Goal: Task Accomplishment & Management: Complete application form

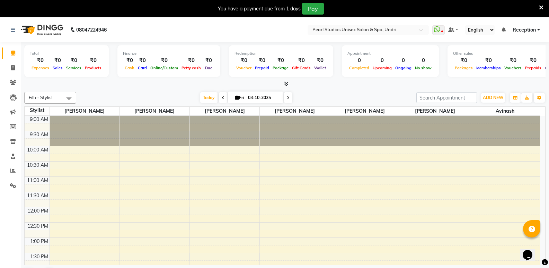
click at [329, 35] on nav "08047224946 Select Location × [GEOGRAPHIC_DATA] Unisex Salon & Spa, Undri Whats…" at bounding box center [274, 29] width 549 height 25
click at [13, 65] on icon at bounding box center [13, 67] width 4 height 5
select select "78"
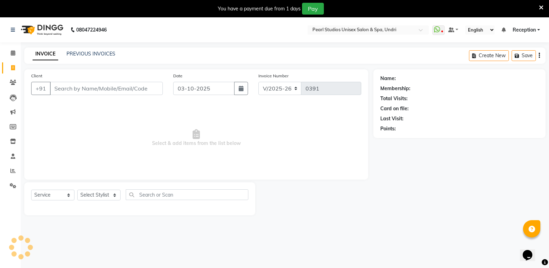
select select "membership"
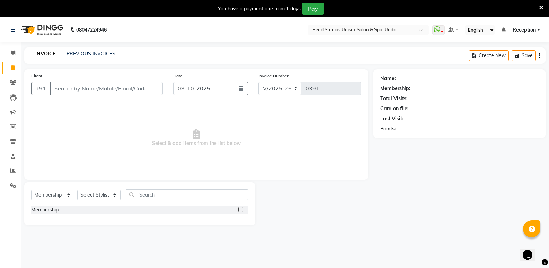
click at [73, 91] on input "Client" at bounding box center [106, 88] width 113 height 13
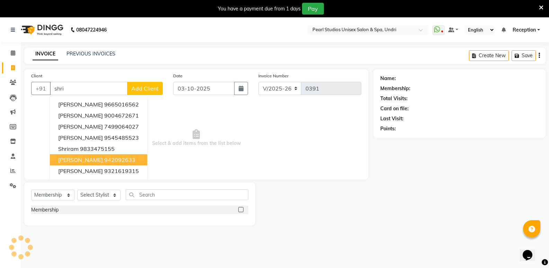
click at [121, 156] on button "[PERSON_NAME] 942092633" at bounding box center [98, 159] width 97 height 11
type input "942092633"
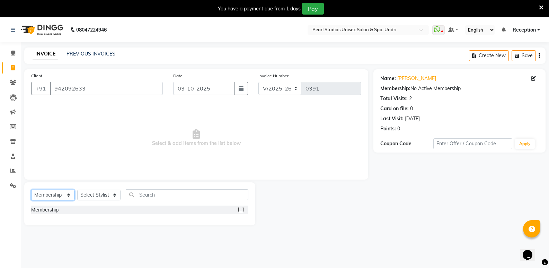
click at [52, 193] on select "Select Service Product Membership Package Voucher Prepaid Gift Card" at bounding box center [52, 194] width 43 height 11
select select "service"
click at [31, 189] on select "Select Service Product Membership Package Voucher Prepaid Gift Card" at bounding box center [52, 194] width 43 height 11
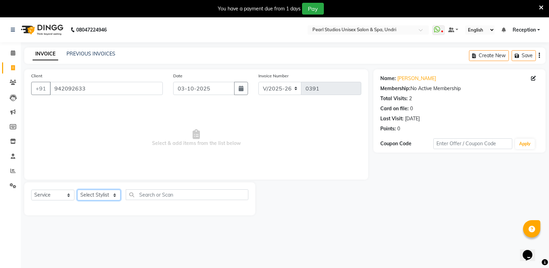
click at [99, 197] on select "Select Stylist [PERSON_NAME] [PERSON_NAME] [PERSON_NAME] Reception [PERSON_NAME…" at bounding box center [98, 194] width 43 height 11
select select "90650"
click at [77, 189] on select "Select Stylist [PERSON_NAME] [PERSON_NAME] [PERSON_NAME] Reception [PERSON_NAME…" at bounding box center [98, 194] width 43 height 11
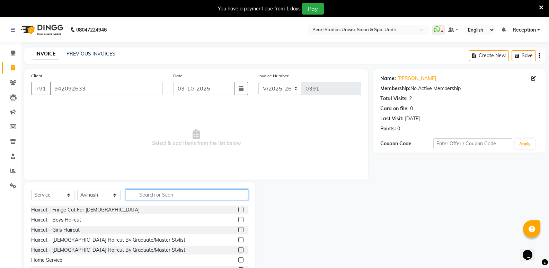
click at [152, 197] on input "text" at bounding box center [187, 194] width 123 height 11
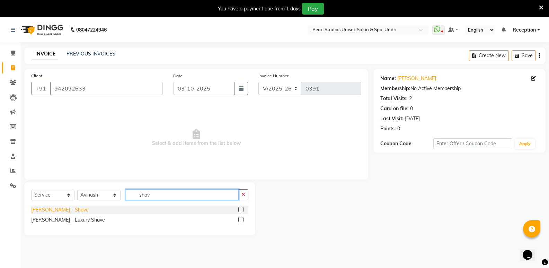
type input "shav"
click at [62, 211] on div "[PERSON_NAME] - Shave" at bounding box center [59, 209] width 57 height 7
checkbox input "false"
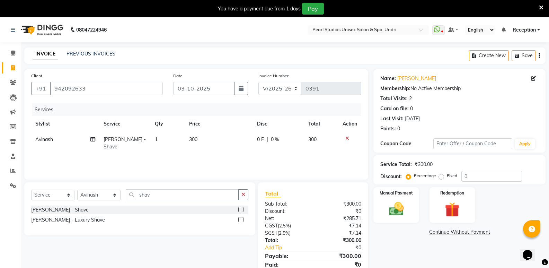
click at [192, 139] on span "300" at bounding box center [193, 139] width 8 height 6
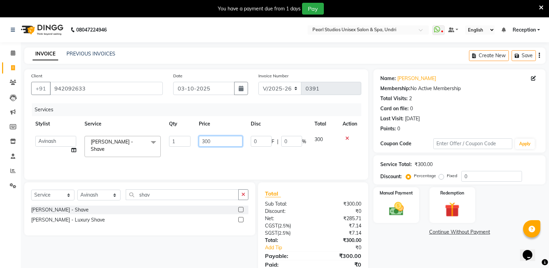
drag, startPoint x: 211, startPoint y: 141, endPoint x: 170, endPoint y: 135, distance: 41.3
click at [170, 135] on tr "[PERSON_NAME] [PERSON_NAME] [PERSON_NAME] Reception [PERSON_NAME] [PERSON_NAME]…" at bounding box center [196, 146] width 330 height 29
type input "200"
click at [407, 198] on div "Manual Payment" at bounding box center [395, 204] width 47 height 37
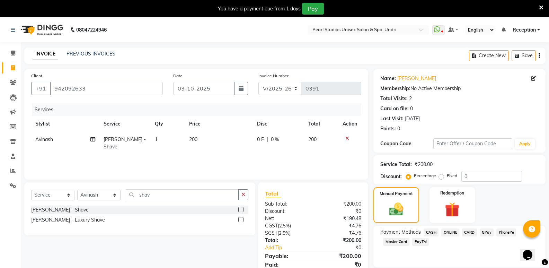
click at [454, 229] on span "ONLINE" at bounding box center [450, 232] width 18 height 8
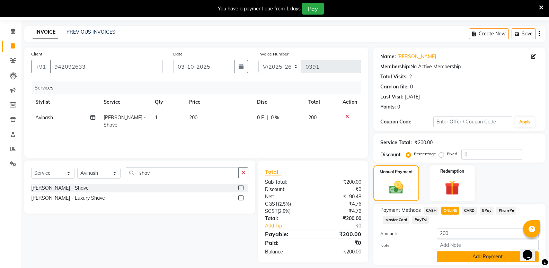
scroll to position [43, 0]
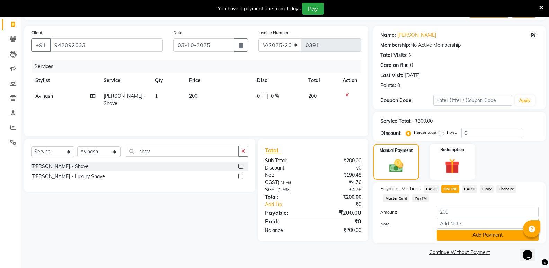
click at [454, 233] on button "Add Payment" at bounding box center [487, 234] width 102 height 11
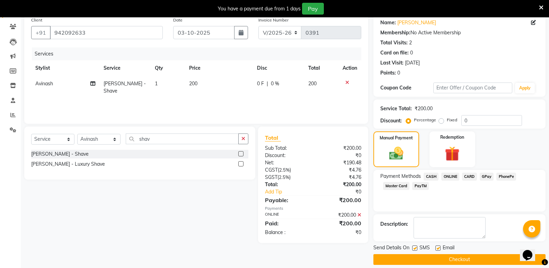
scroll to position [63, 0]
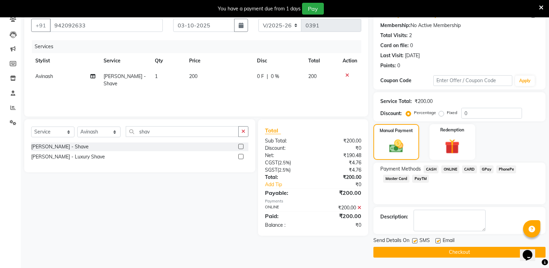
click at [413, 240] on label at bounding box center [414, 240] width 5 height 5
click at [413, 240] on input "checkbox" at bounding box center [414, 240] width 4 height 4
checkbox input "false"
click at [440, 240] on label at bounding box center [437, 240] width 5 height 5
click at [440, 240] on input "checkbox" at bounding box center [437, 240] width 4 height 4
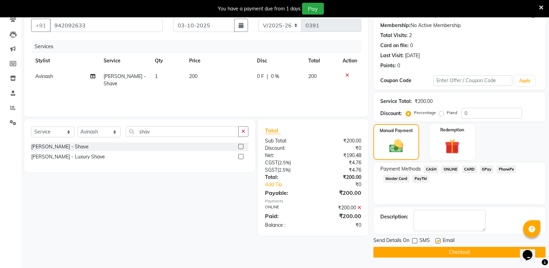
checkbox input "false"
click at [442, 254] on button "Checkout" at bounding box center [459, 251] width 172 height 11
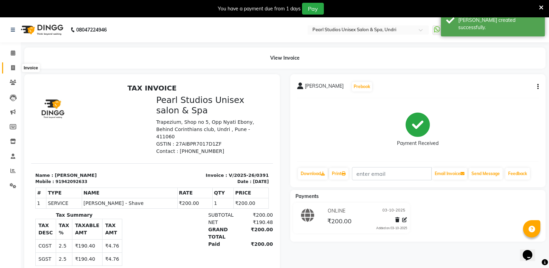
click at [10, 67] on span at bounding box center [13, 68] width 12 height 8
select select "78"
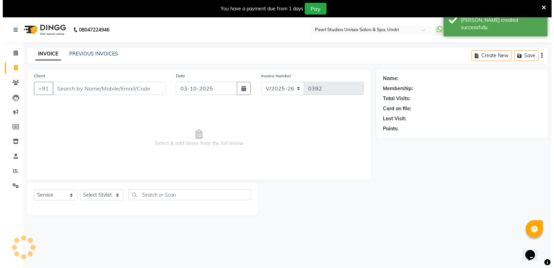
scroll to position [17, 0]
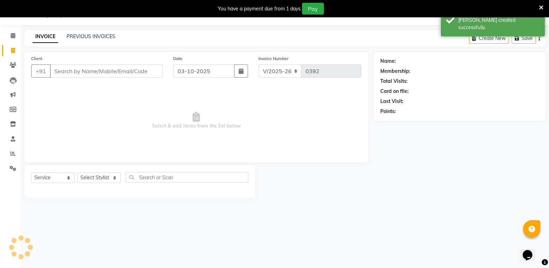
select select "membership"
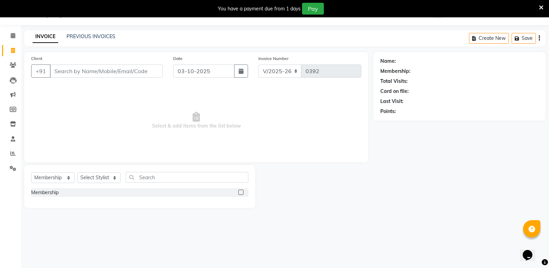
drag, startPoint x: 553, startPoint y: 9, endPoint x: 270, endPoint y: 137, distance: 311.0
click at [270, 137] on span "Select & add items from the list below" at bounding box center [196, 120] width 330 height 69
click at [14, 36] on icon at bounding box center [13, 35] width 4 height 5
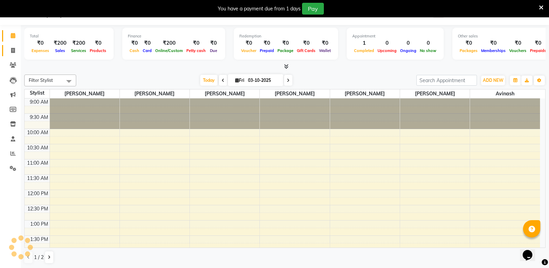
click at [12, 46] on link "Invoice" at bounding box center [10, 50] width 17 height 11
select select "78"
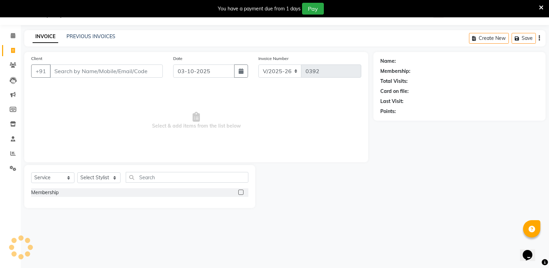
select select "membership"
click at [79, 74] on input "Client" at bounding box center [106, 70] width 113 height 13
type input "8827491568"
click at [145, 72] on span "Add Client" at bounding box center [144, 70] width 27 height 7
select select "22"
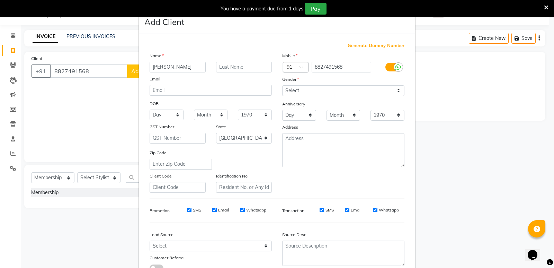
type input "[PERSON_NAME]"
click at [305, 94] on select "Select [DEMOGRAPHIC_DATA] [DEMOGRAPHIC_DATA] Other Prefer Not To Say" at bounding box center [343, 90] width 122 height 11
select select "[DEMOGRAPHIC_DATA]"
click at [282, 85] on select "Select [DEMOGRAPHIC_DATA] [DEMOGRAPHIC_DATA] Other Prefer Not To Say" at bounding box center [343, 90] width 122 height 11
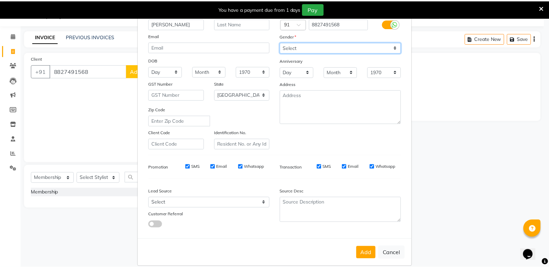
scroll to position [52, 0]
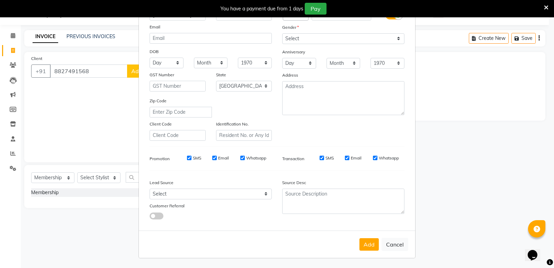
click at [361, 235] on div "Add Cancel" at bounding box center [277, 243] width 276 height 27
click at [362, 244] on button "Add" at bounding box center [368, 244] width 19 height 12
select select
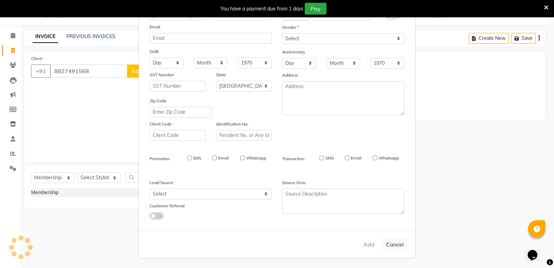
select select "null"
select select
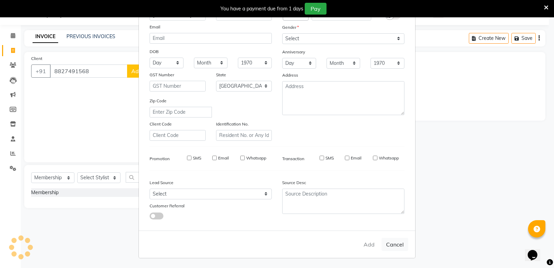
checkbox input "false"
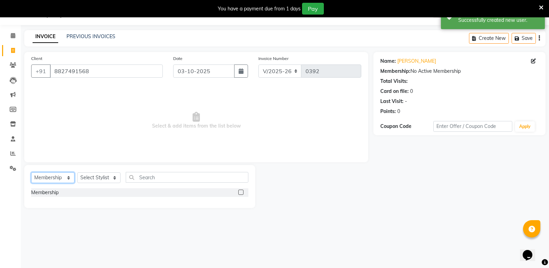
click at [42, 179] on select "Select Service Product Membership Package Voucher Prepaid Gift Card" at bounding box center [52, 177] width 43 height 11
select select "service"
click at [31, 172] on select "Select Service Product Membership Package Voucher Prepaid Gift Card" at bounding box center [52, 177] width 43 height 11
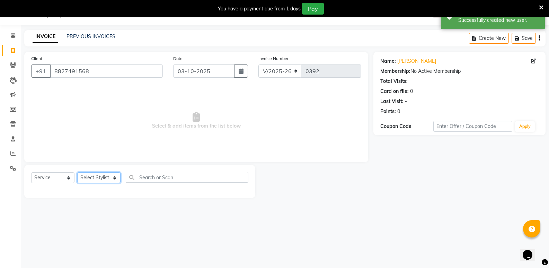
click at [90, 172] on select "Select Stylist [PERSON_NAME] [PERSON_NAME] [PERSON_NAME] Reception [PERSON_NAME…" at bounding box center [98, 177] width 43 height 11
select select "31317"
click at [77, 172] on select "Select Stylist [PERSON_NAME] [PERSON_NAME] [PERSON_NAME] Reception [PERSON_NAME…" at bounding box center [98, 177] width 43 height 11
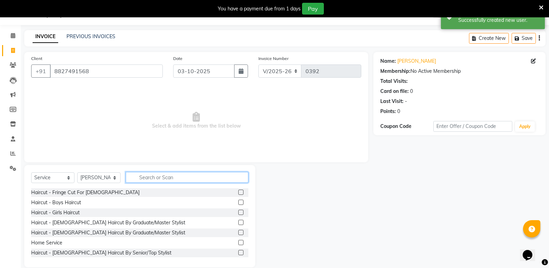
click at [145, 179] on input "text" at bounding box center [187, 177] width 123 height 11
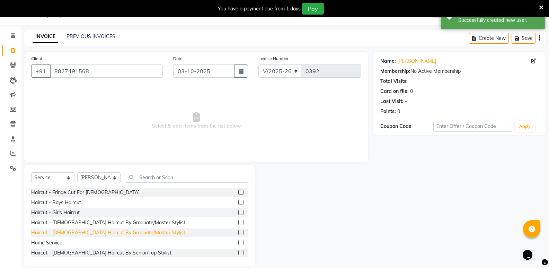
click at [77, 232] on div "Haircut - [DEMOGRAPHIC_DATA] Haircut By Graduate/Master Stylist" at bounding box center [108, 232] width 154 height 7
checkbox input "false"
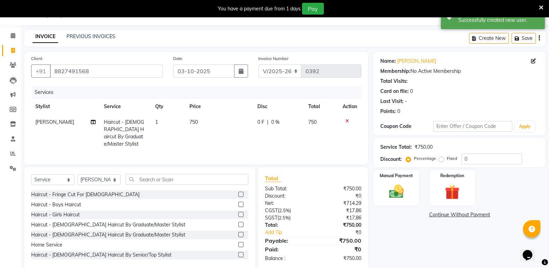
click at [197, 116] on td "750" at bounding box center [219, 132] width 68 height 37
select select "31317"
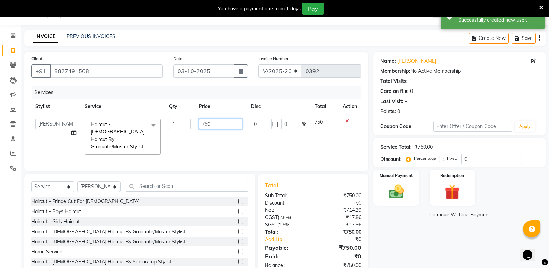
drag, startPoint x: 213, startPoint y: 127, endPoint x: 179, endPoint y: 127, distance: 33.9
click at [179, 127] on tr "[PERSON_NAME] [PERSON_NAME] [PERSON_NAME] Reception [PERSON_NAME] [PERSON_NAME]…" at bounding box center [196, 136] width 330 height 44
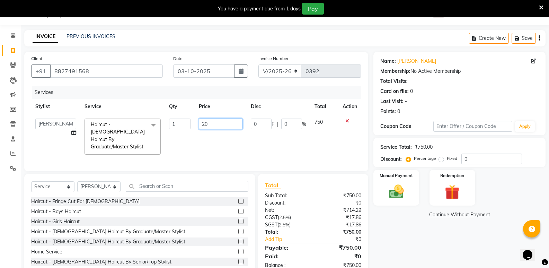
type input "200"
click at [202, 132] on td "200" at bounding box center [221, 136] width 52 height 44
select select "31317"
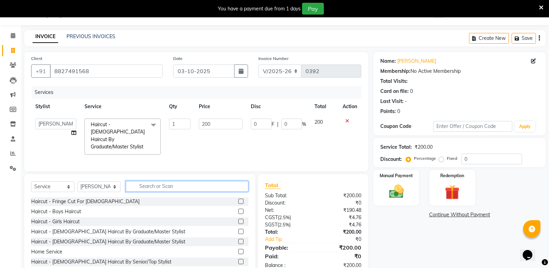
click at [156, 186] on input "text" at bounding box center [187, 186] width 123 height 11
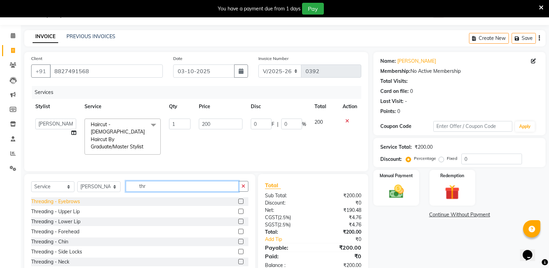
type input "thr"
click at [76, 199] on div "Threading - Eyebrows" at bounding box center [55, 201] width 49 height 7
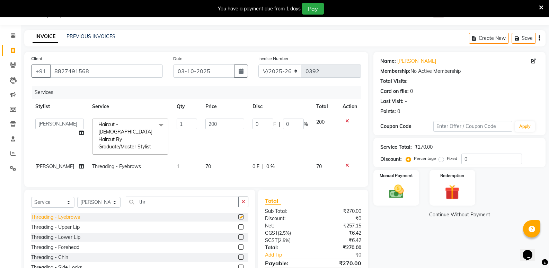
checkbox input "false"
drag, startPoint x: 156, startPoint y: 209, endPoint x: 100, endPoint y: 207, distance: 56.1
click at [105, 206] on div "Select Service Product Membership Package Voucher Prepaid Gift Card Select Styl…" at bounding box center [139, 204] width 217 height 16
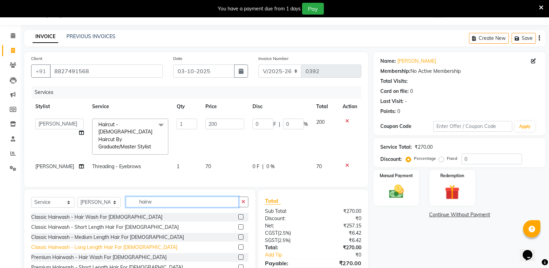
type input "hairw"
click at [111, 248] on div "Classic Hairwash - Long Length Hair For [DEMOGRAPHIC_DATA]" at bounding box center [104, 246] width 146 height 7
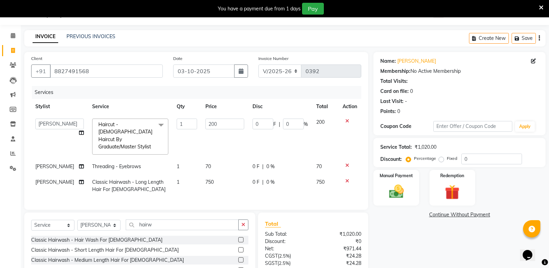
checkbox input "false"
click at [205, 178] on td "750" at bounding box center [224, 185] width 47 height 23
select select "31317"
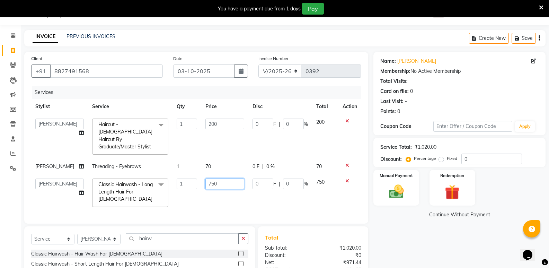
drag, startPoint x: 226, startPoint y: 181, endPoint x: 187, endPoint y: 181, distance: 39.5
click at [187, 181] on tr "[PERSON_NAME] [PERSON_NAME] [PERSON_NAME] Reception [PERSON_NAME] [PERSON_NAME]…" at bounding box center [196, 192] width 330 height 37
type input "650"
click at [195, 205] on div "Services Stylist Service Qty Price Disc Total Action [PERSON_NAME] [PERSON_NAME…" at bounding box center [196, 151] width 330 height 130
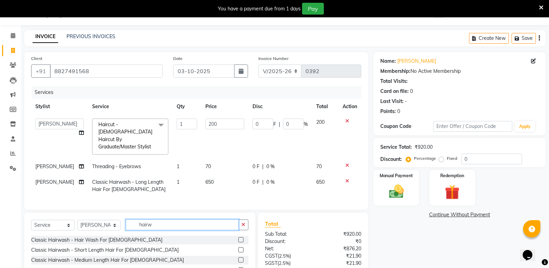
drag, startPoint x: 166, startPoint y: 228, endPoint x: 57, endPoint y: 231, distance: 109.1
click at [62, 231] on div "Select Service Product Membership Package Voucher Prepaid Gift Card Select Styl…" at bounding box center [139, 227] width 217 height 16
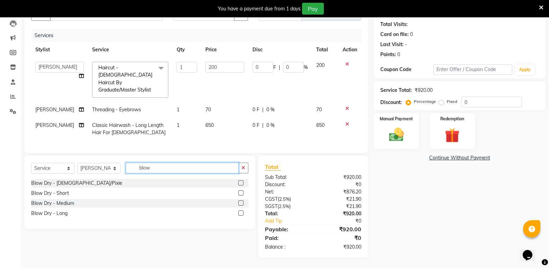
scroll to position [79, 0]
type input "blow"
click at [62, 212] on div "Blow Dry - Long" at bounding box center [49, 212] width 36 height 7
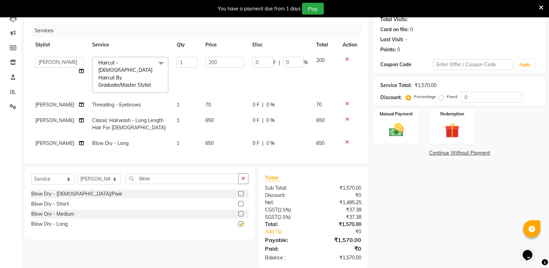
checkbox input "false"
click at [207, 138] on td "650" at bounding box center [224, 143] width 47 height 16
select select "31317"
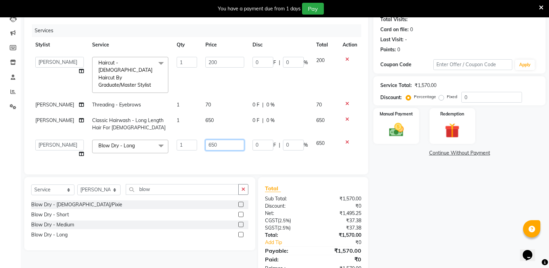
drag, startPoint x: 236, startPoint y: 144, endPoint x: 184, endPoint y: 148, distance: 51.4
click at [192, 147] on tr "[PERSON_NAME] [PERSON_NAME] [PERSON_NAME] Reception [PERSON_NAME] [PERSON_NAME]…" at bounding box center [196, 148] width 330 height 26
type input "800"
click at [240, 160] on div "Services Stylist Service Qty Price Disc Total Action [PERSON_NAME] [PERSON_NAME…" at bounding box center [196, 95] width 330 height 143
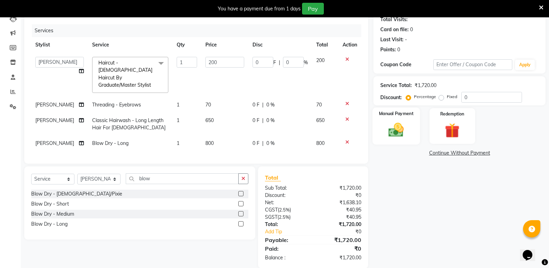
click at [383, 117] on div "Manual Payment" at bounding box center [395, 125] width 47 height 37
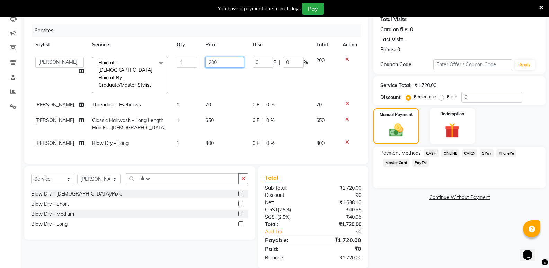
click at [224, 64] on input "200" at bounding box center [224, 62] width 39 height 11
drag, startPoint x: 220, startPoint y: 64, endPoint x: 209, endPoint y: 63, distance: 10.8
click at [209, 63] on input "200" at bounding box center [224, 62] width 39 height 11
drag, startPoint x: 225, startPoint y: 62, endPoint x: 170, endPoint y: 56, distance: 55.0
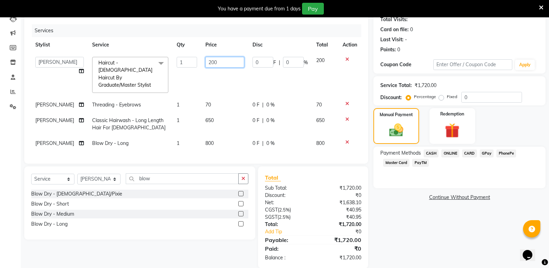
click at [170, 56] on tr "[PERSON_NAME] [PERSON_NAME] [PERSON_NAME] Reception [PERSON_NAME] [PERSON_NAME]…" at bounding box center [196, 75] width 330 height 44
type input "250"
click at [225, 100] on td "70" at bounding box center [224, 105] width 47 height 16
select select "31317"
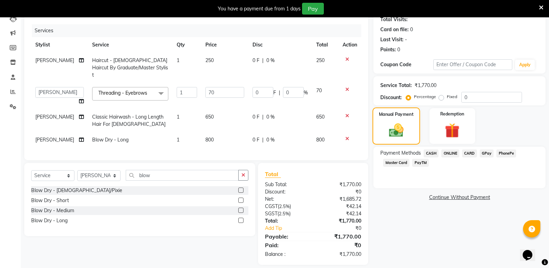
click at [392, 122] on img at bounding box center [396, 130] width 24 height 17
click at [451, 153] on span "ONLINE" at bounding box center [450, 153] width 18 height 8
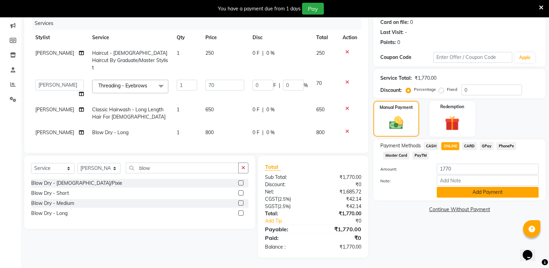
scroll to position [91, 0]
click at [462, 189] on button "Add Payment" at bounding box center [487, 192] width 102 height 11
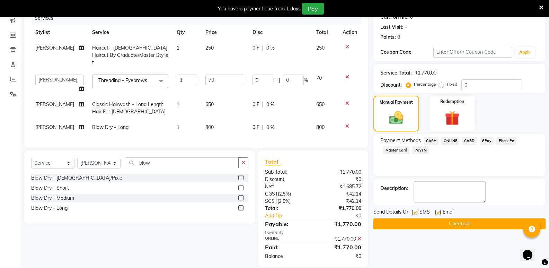
click at [414, 209] on label at bounding box center [414, 211] width 5 height 5
click at [414, 210] on input "checkbox" at bounding box center [414, 212] width 4 height 4
checkbox input "false"
click at [438, 211] on label at bounding box center [437, 211] width 5 height 5
click at [438, 211] on input "checkbox" at bounding box center [437, 212] width 4 height 4
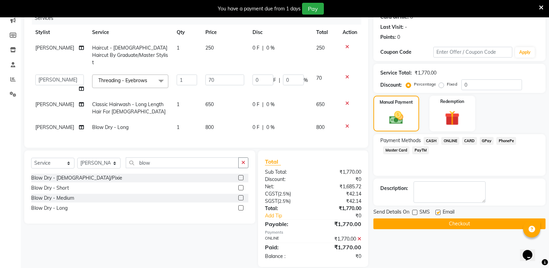
checkbox input "false"
click at [438, 219] on button "Checkout" at bounding box center [459, 223] width 172 height 11
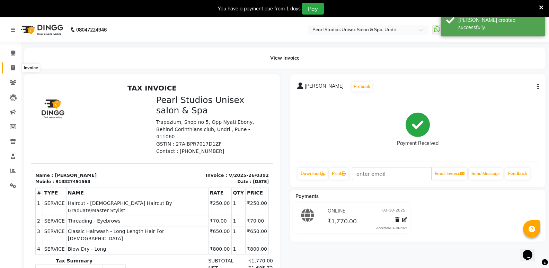
click at [12, 67] on icon at bounding box center [13, 67] width 4 height 5
select select "78"
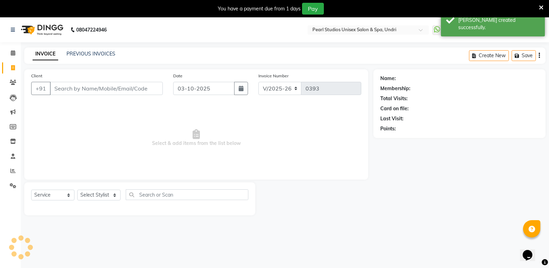
scroll to position [17, 0]
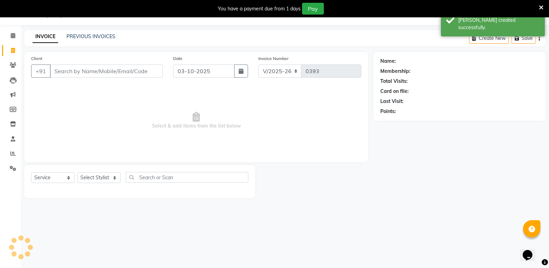
select select "membership"
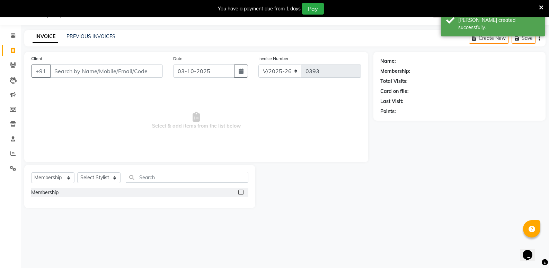
click at [96, 76] on input "Client" at bounding box center [106, 70] width 113 height 13
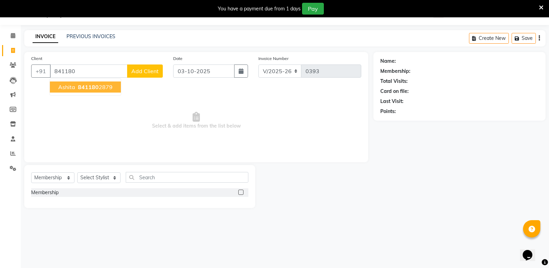
click at [88, 85] on span "841180" at bounding box center [88, 86] width 21 height 7
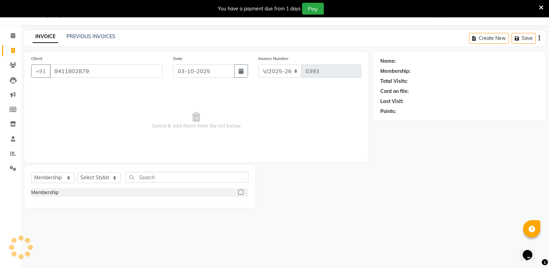
type input "8411802879"
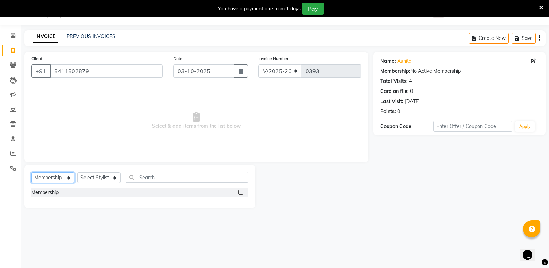
drag, startPoint x: 59, startPoint y: 174, endPoint x: 58, endPoint y: 179, distance: 4.7
click at [59, 174] on select "Select Service Product Membership Package Voucher Prepaid Gift Card" at bounding box center [52, 177] width 43 height 11
select select "service"
click at [31, 172] on select "Select Service Product Membership Package Voucher Prepaid Gift Card" at bounding box center [52, 177] width 43 height 11
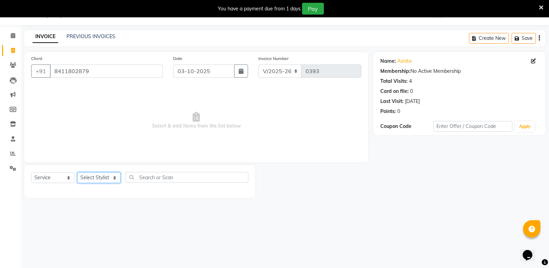
drag, startPoint x: 86, startPoint y: 177, endPoint x: 88, endPoint y: 174, distance: 3.6
click at [86, 177] on select "Select Stylist [PERSON_NAME] [PERSON_NAME] [PERSON_NAME] Reception [PERSON_NAME…" at bounding box center [98, 177] width 43 height 11
select select "90650"
click at [77, 172] on select "Select Stylist [PERSON_NAME] [PERSON_NAME] [PERSON_NAME] Reception [PERSON_NAME…" at bounding box center [98, 177] width 43 height 11
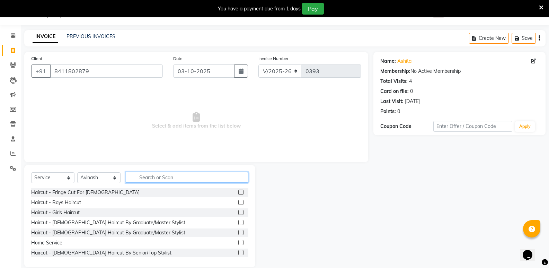
click at [148, 174] on input "text" at bounding box center [187, 177] width 123 height 11
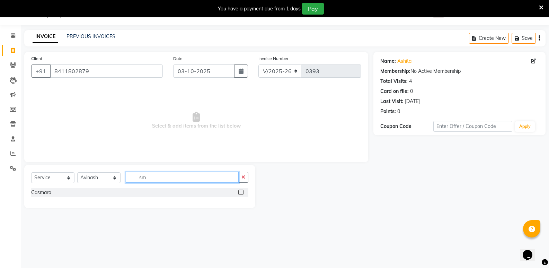
type input "s"
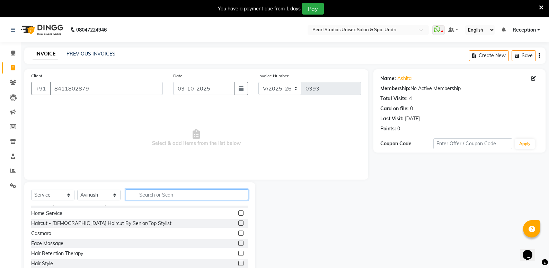
scroll to position [0, 0]
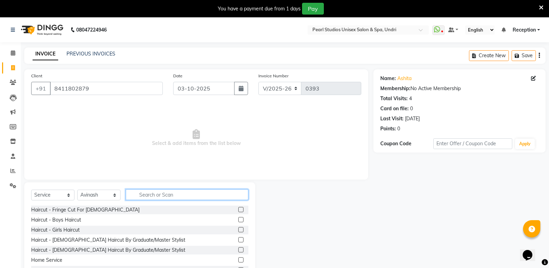
click at [157, 191] on input "text" at bounding box center [187, 194] width 123 height 11
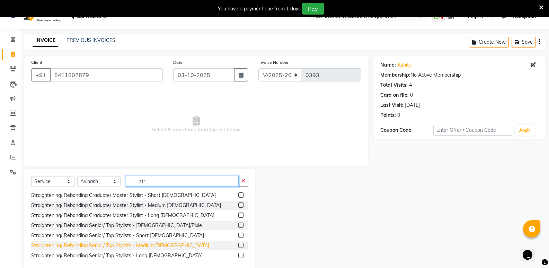
scroll to position [27, 0]
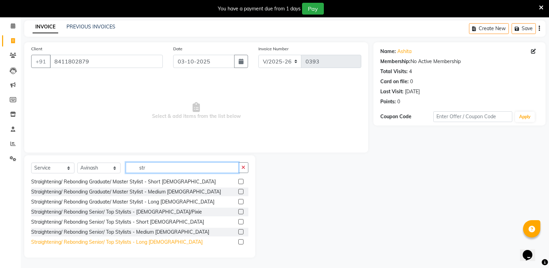
type input "str"
click at [144, 241] on div "Straightening/ Rebonding Senior/ Top Stylists - Long [DEMOGRAPHIC_DATA]" at bounding box center [116, 241] width 171 height 7
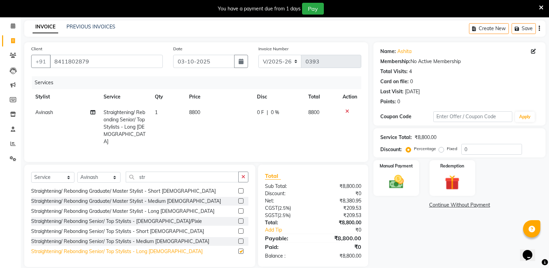
checkbox input "false"
click at [194, 112] on span "8800" at bounding box center [194, 112] width 11 height 6
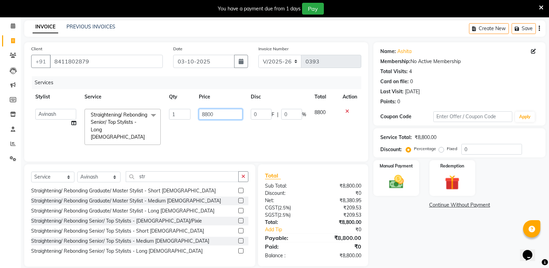
drag, startPoint x: 220, startPoint y: 117, endPoint x: 132, endPoint y: 120, distance: 88.3
click at [142, 117] on tr "[PERSON_NAME] [PERSON_NAME] [PERSON_NAME] Reception [PERSON_NAME] [PERSON_NAME]…" at bounding box center [196, 127] width 330 height 44
type input "5000"
click at [417, 175] on div "Manual Payment" at bounding box center [395, 177] width 47 height 37
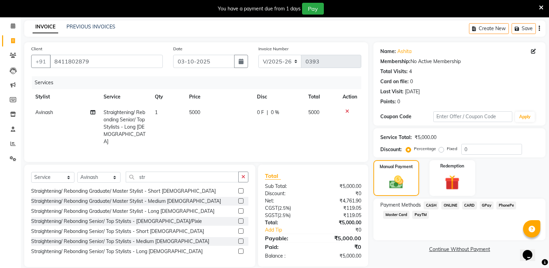
click at [441, 205] on span "ONLINE" at bounding box center [450, 205] width 18 height 8
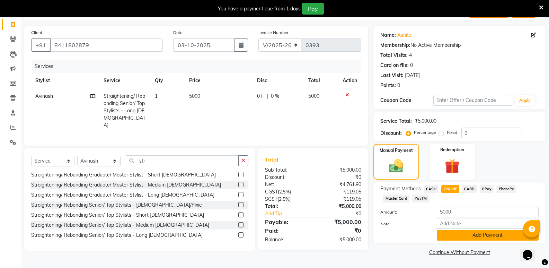
click at [462, 232] on button "Add Payment" at bounding box center [487, 234] width 102 height 11
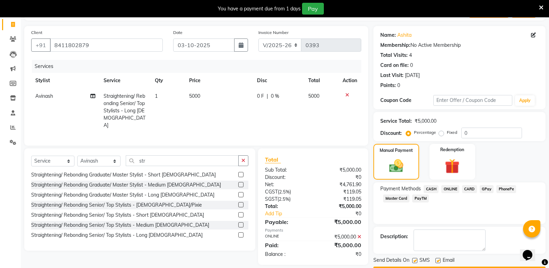
scroll to position [63, 0]
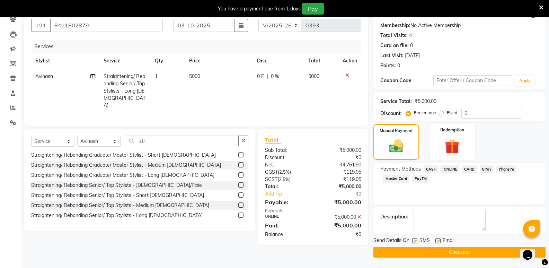
click at [414, 241] on label at bounding box center [414, 240] width 5 height 5
click at [414, 241] on input "checkbox" at bounding box center [414, 240] width 4 height 4
checkbox input "false"
click at [438, 240] on label at bounding box center [437, 240] width 5 height 5
click at [438, 240] on input "checkbox" at bounding box center [437, 240] width 4 height 4
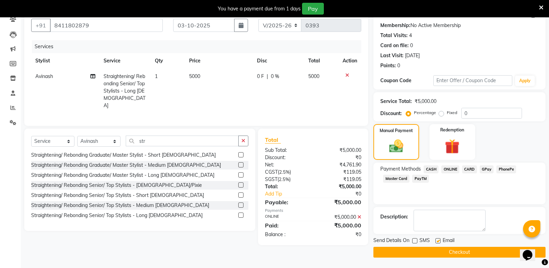
checkbox input "false"
click at [435, 254] on button "Checkout" at bounding box center [459, 251] width 172 height 11
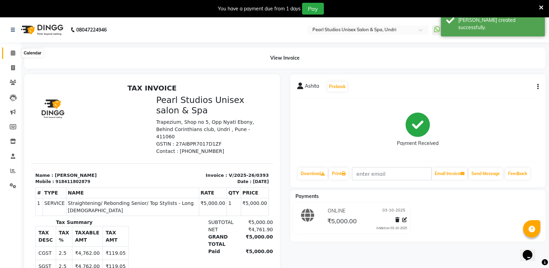
click at [13, 56] on span at bounding box center [13, 53] width 12 height 8
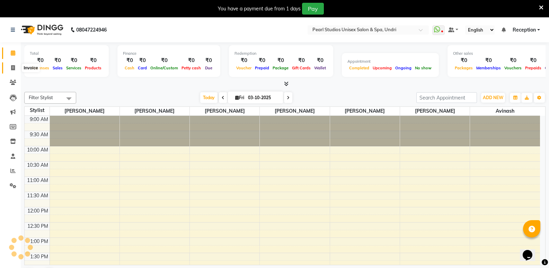
click at [15, 67] on icon at bounding box center [13, 67] width 4 height 5
select select "service"
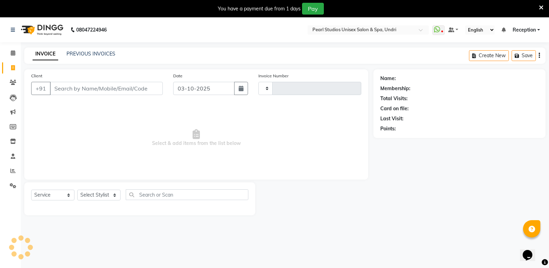
type input "0394"
select select "78"
click at [14, 52] on icon at bounding box center [13, 52] width 4 height 5
